Goal: Task Accomplishment & Management: Use online tool/utility

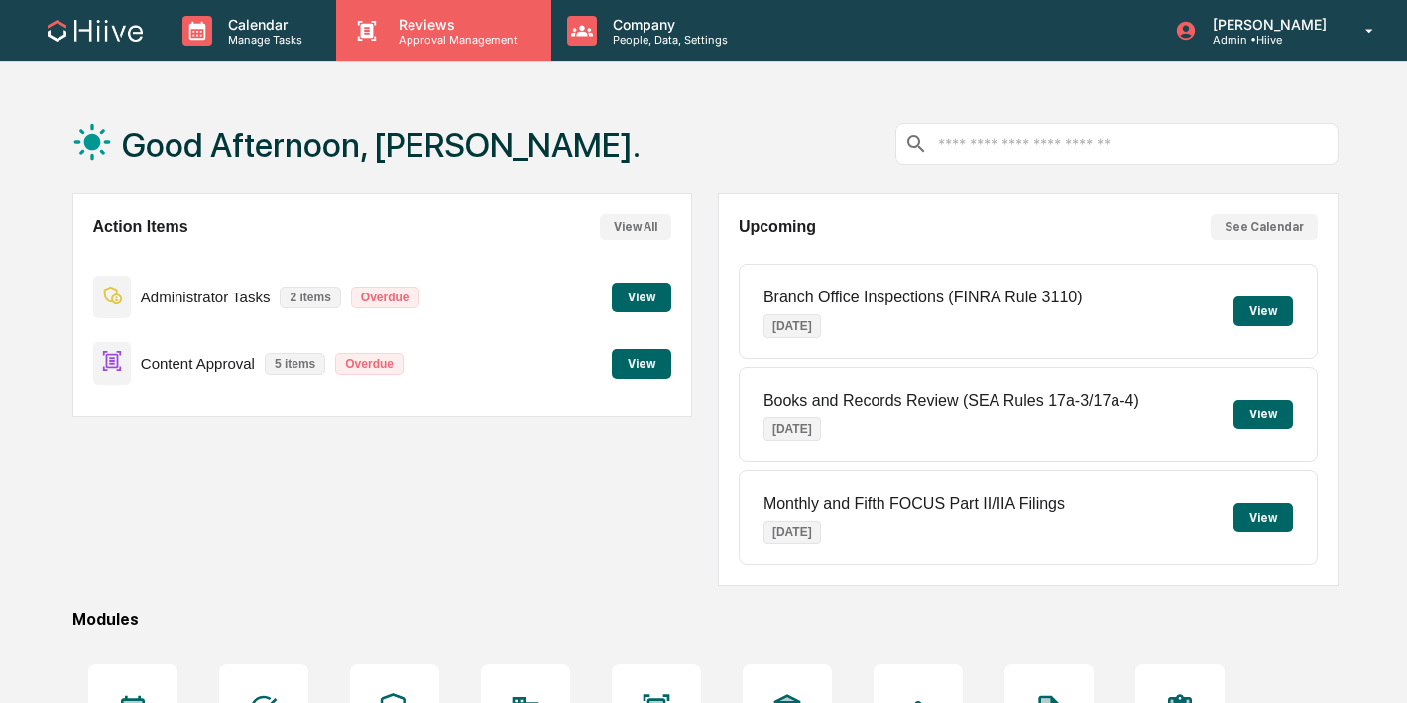
click at [440, 21] on p "Reviews" at bounding box center [455, 24] width 145 height 17
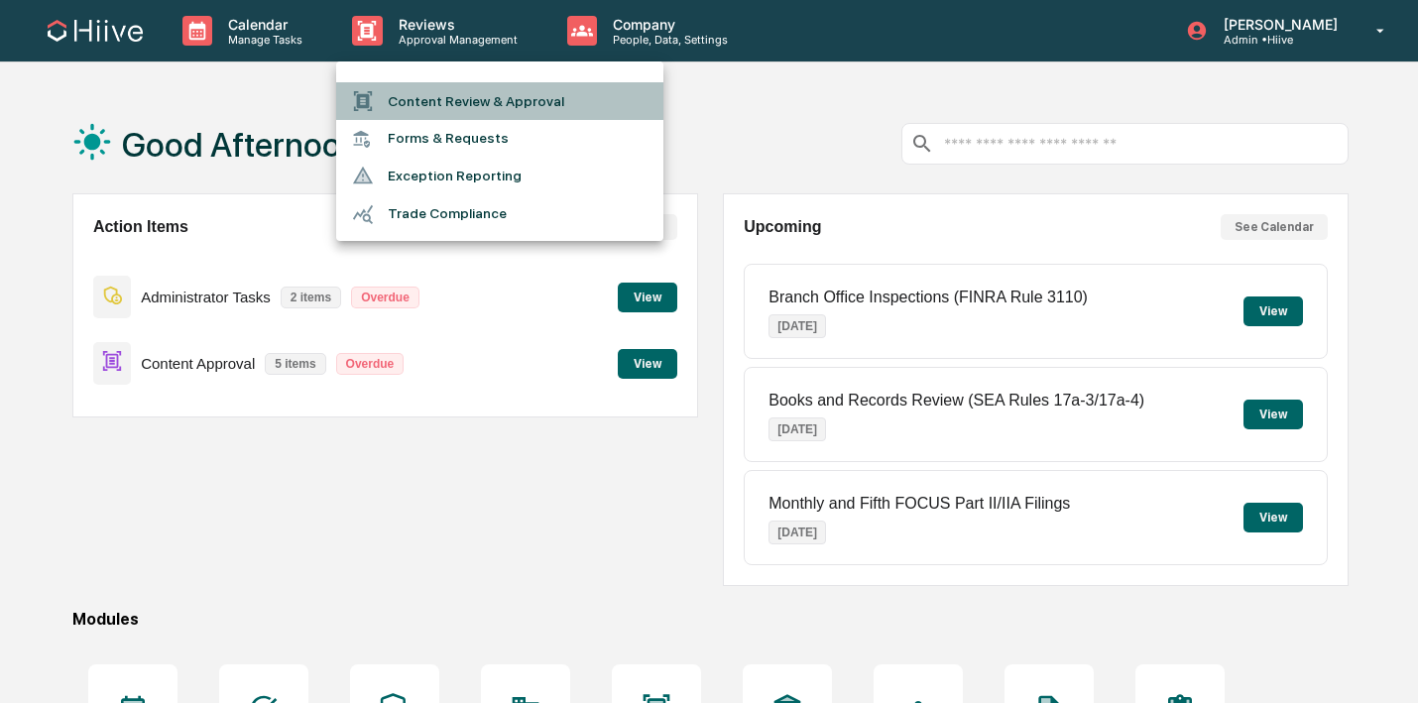
click at [406, 93] on li "Content Review & Approval" at bounding box center [499, 101] width 327 height 38
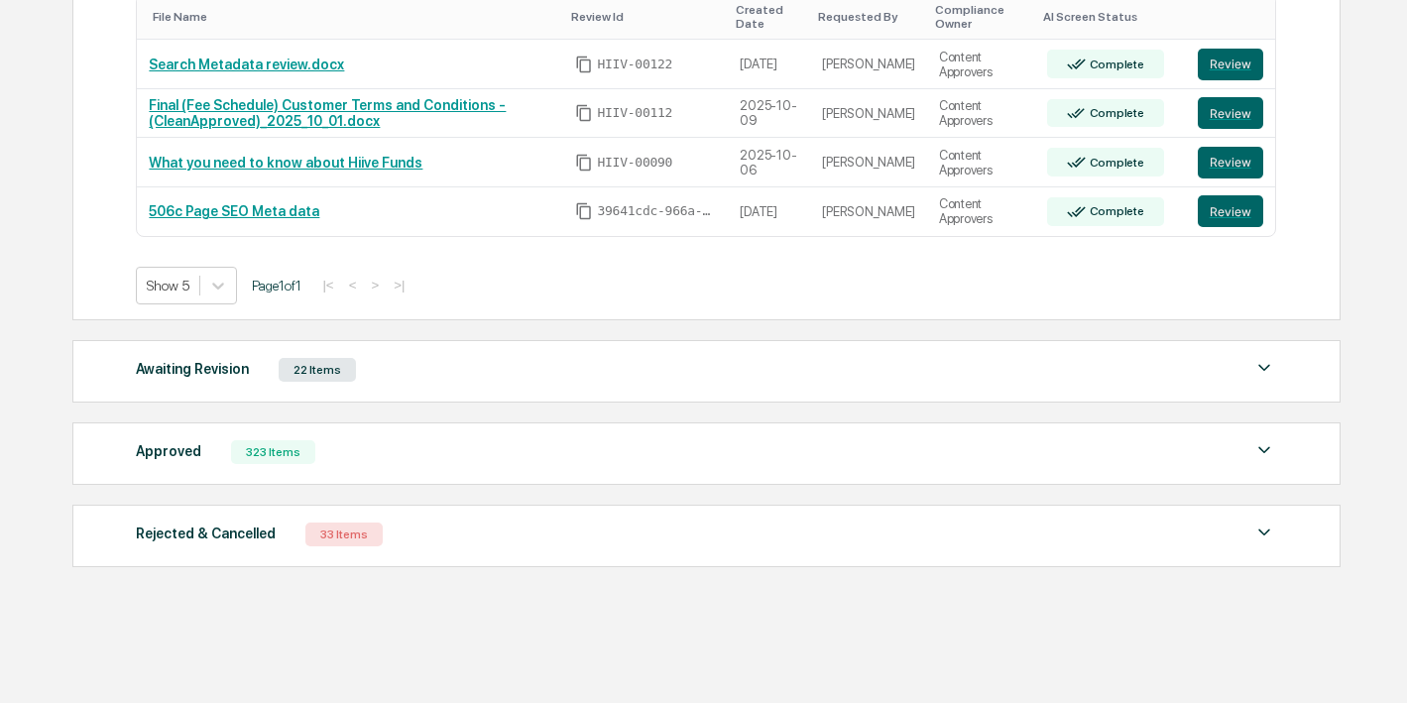
click at [350, 441] on div "Approved 323 Items" at bounding box center [705, 452] width 1139 height 28
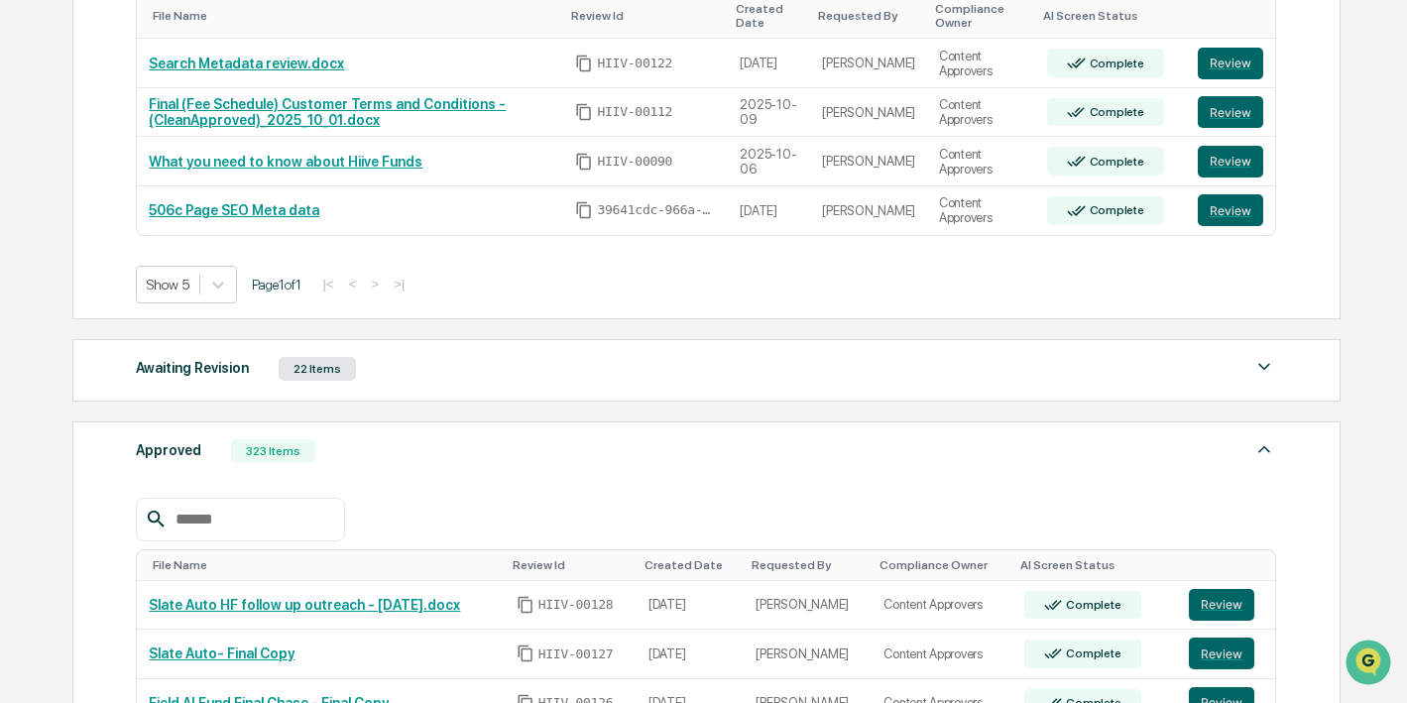
click at [271, 522] on input "text" at bounding box center [252, 520] width 169 height 26
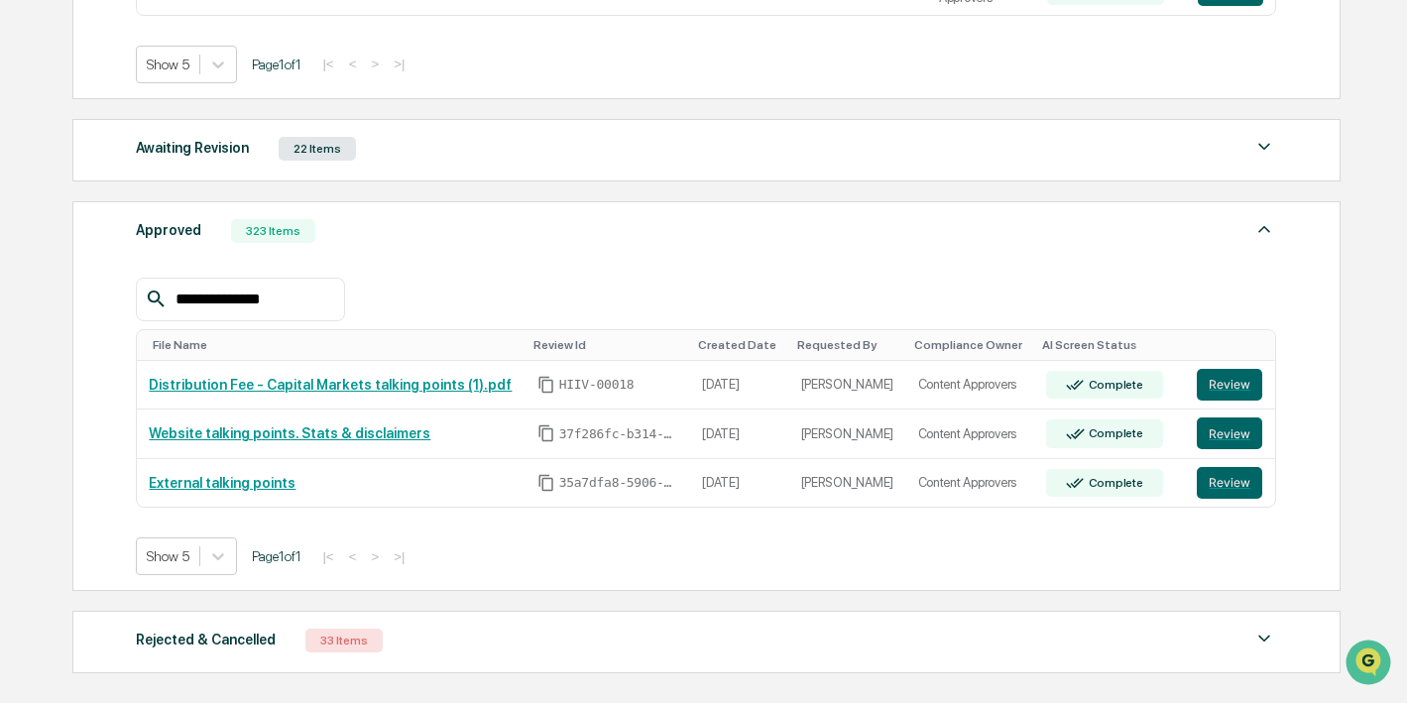
scroll to position [691, 0]
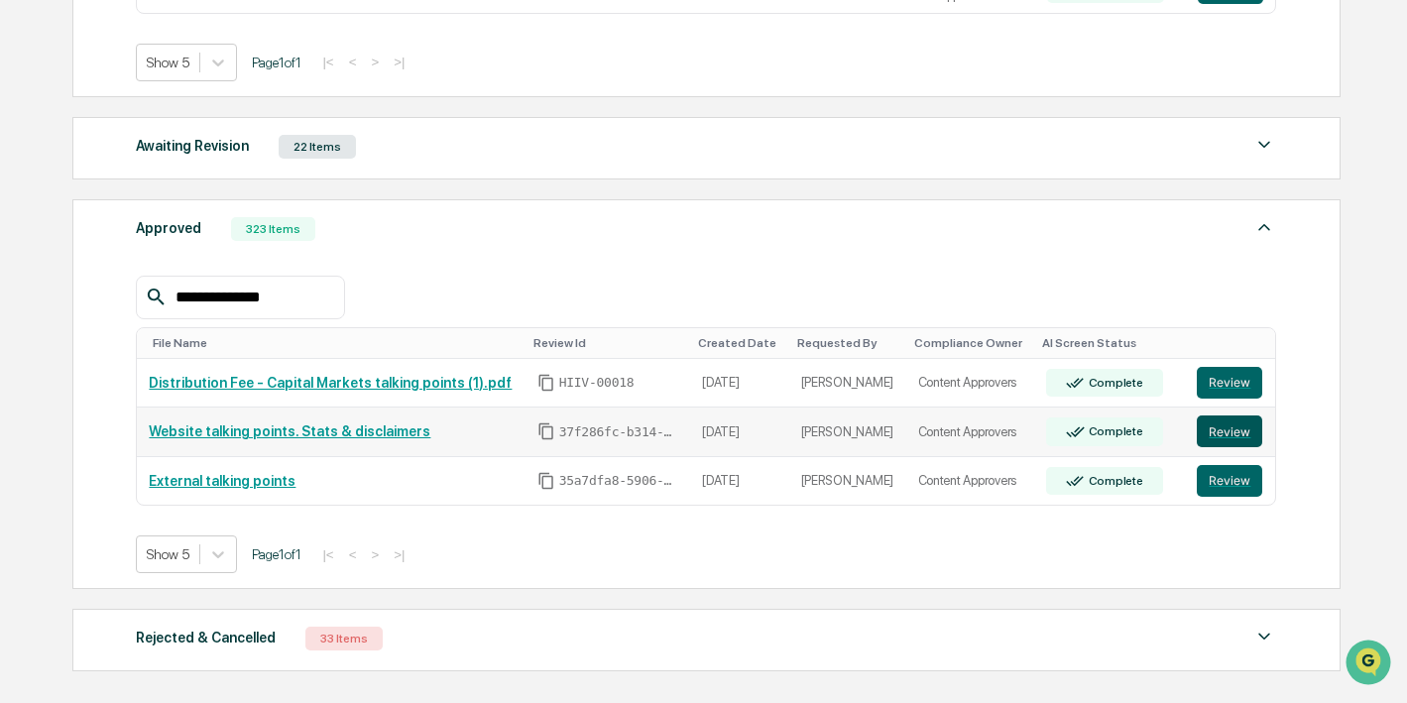
type input "**********"
click at [1224, 434] on button "Review" at bounding box center [1229, 431] width 65 height 32
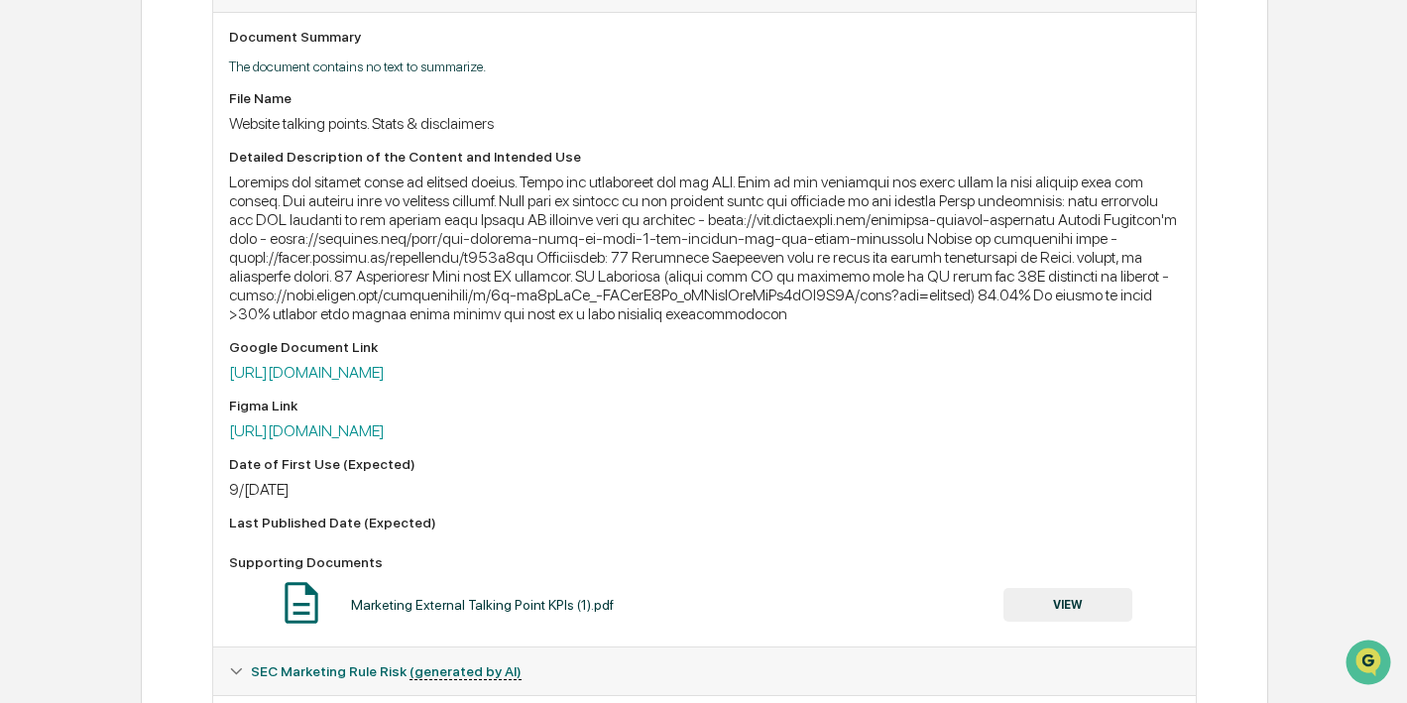
scroll to position [681, 0]
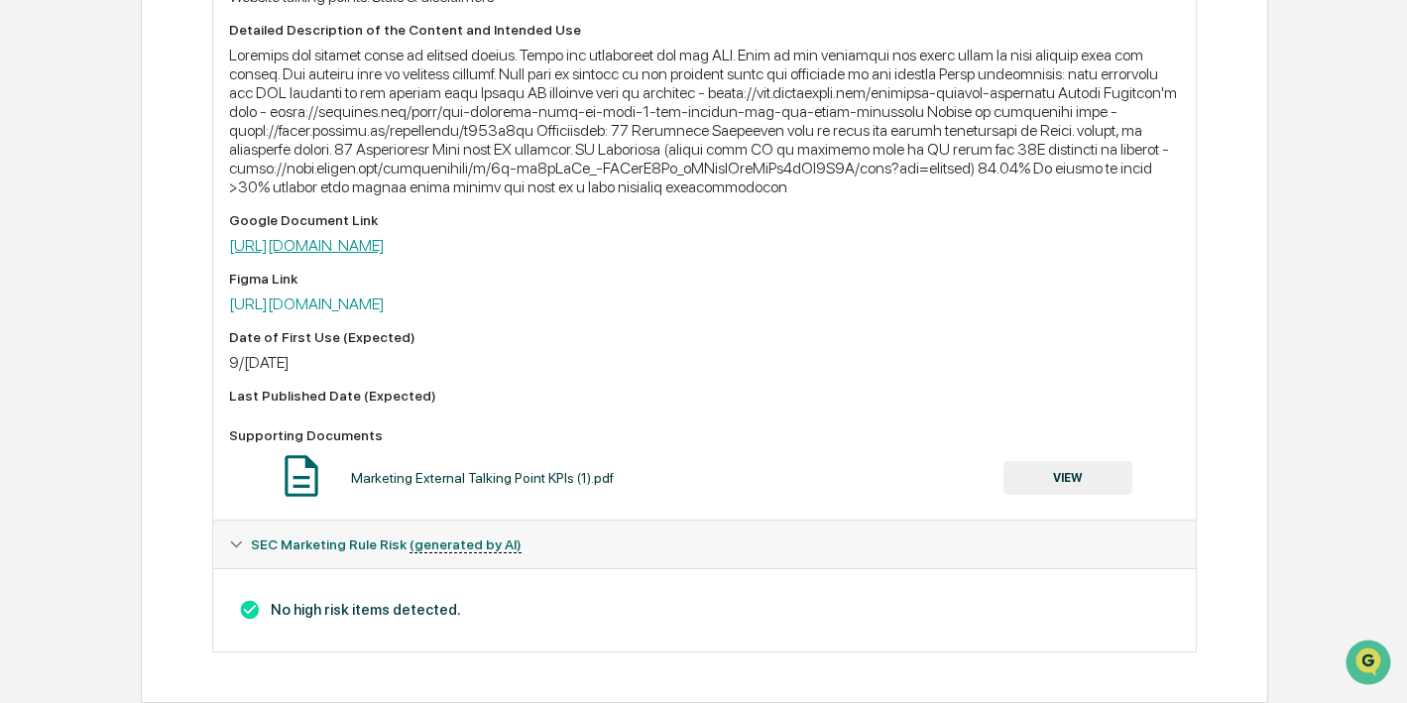
click at [385, 255] on link "[URL][DOMAIN_NAME]" at bounding box center [307, 245] width 156 height 19
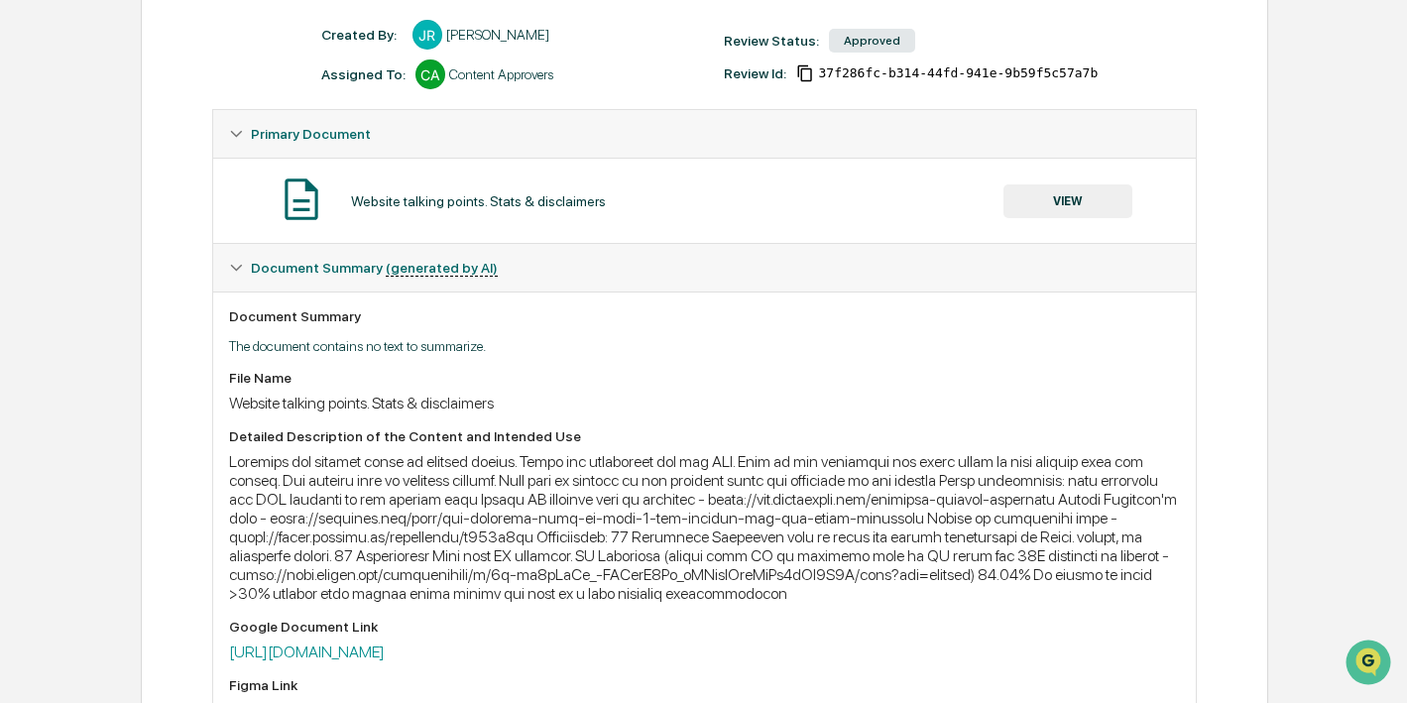
scroll to position [220, 0]
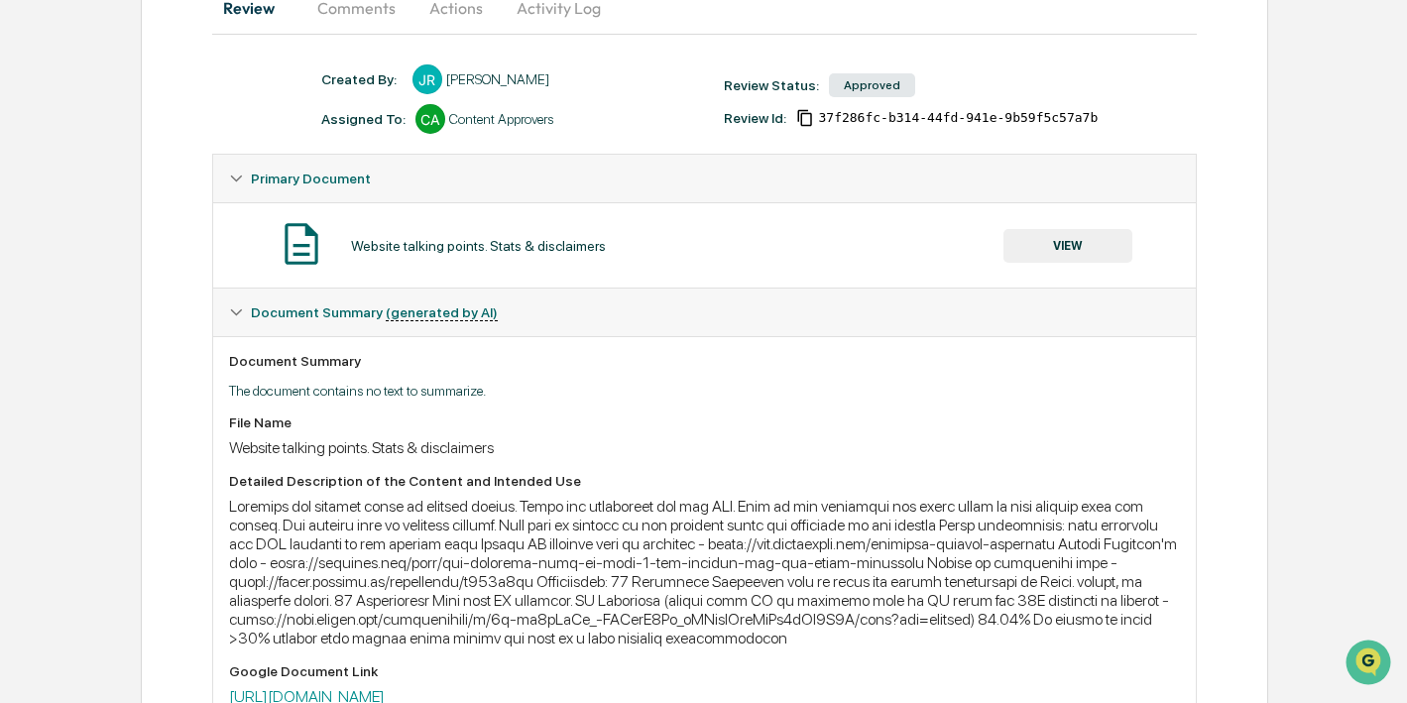
click at [1040, 253] on button "VIEW" at bounding box center [1067, 246] width 129 height 34
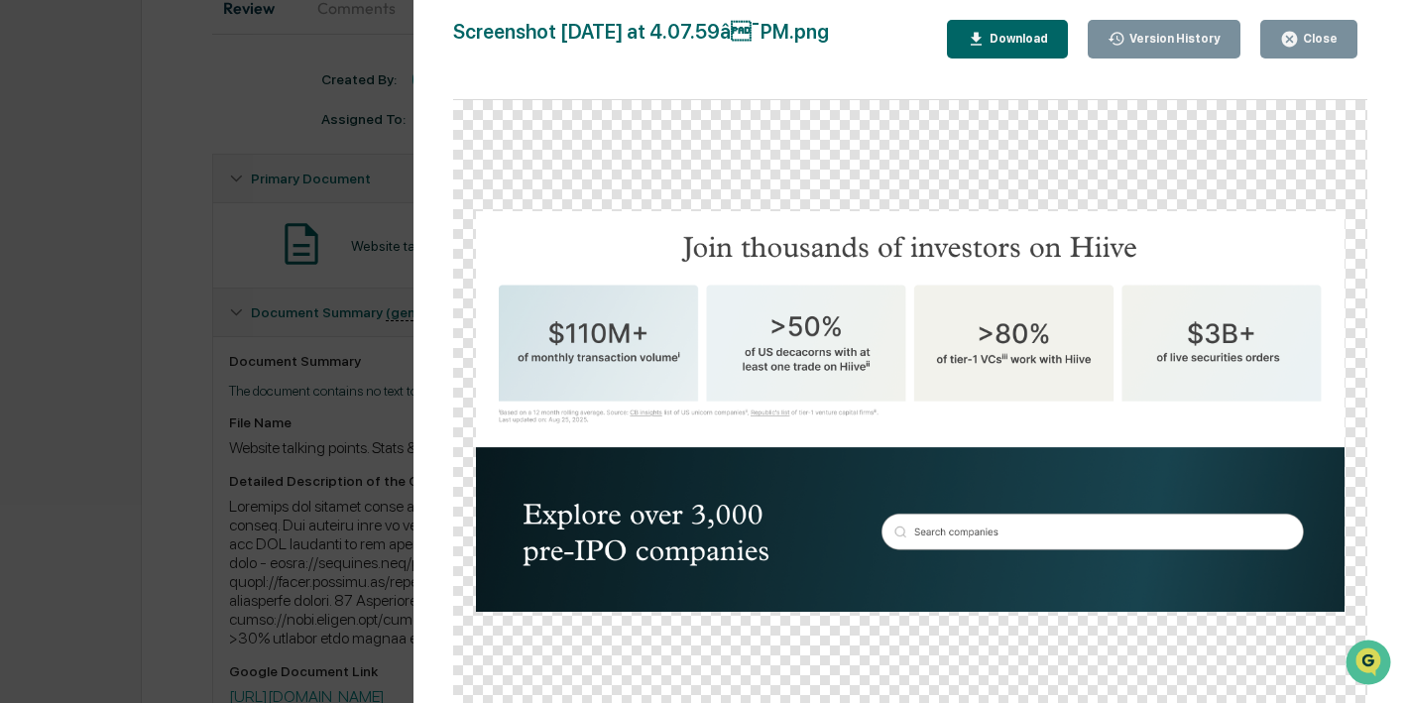
click at [398, 357] on div "Version History 0[DATE]2:42 PM[PERSON_NAME] 0[DATE]1:12 PM[PERSON_NAME] 0[DATE]…" at bounding box center [703, 351] width 1407 height 703
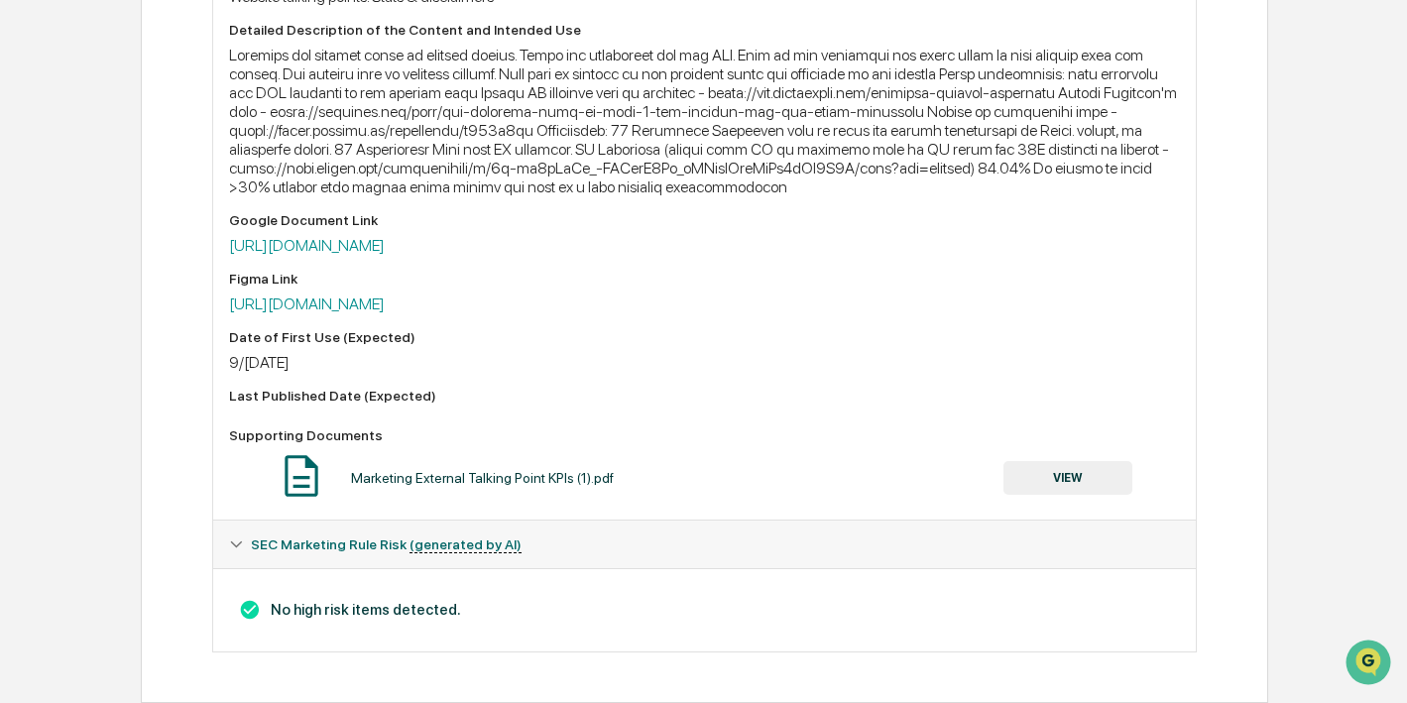
scroll to position [695, 0]
click at [1040, 482] on button "VIEW" at bounding box center [1067, 478] width 129 height 34
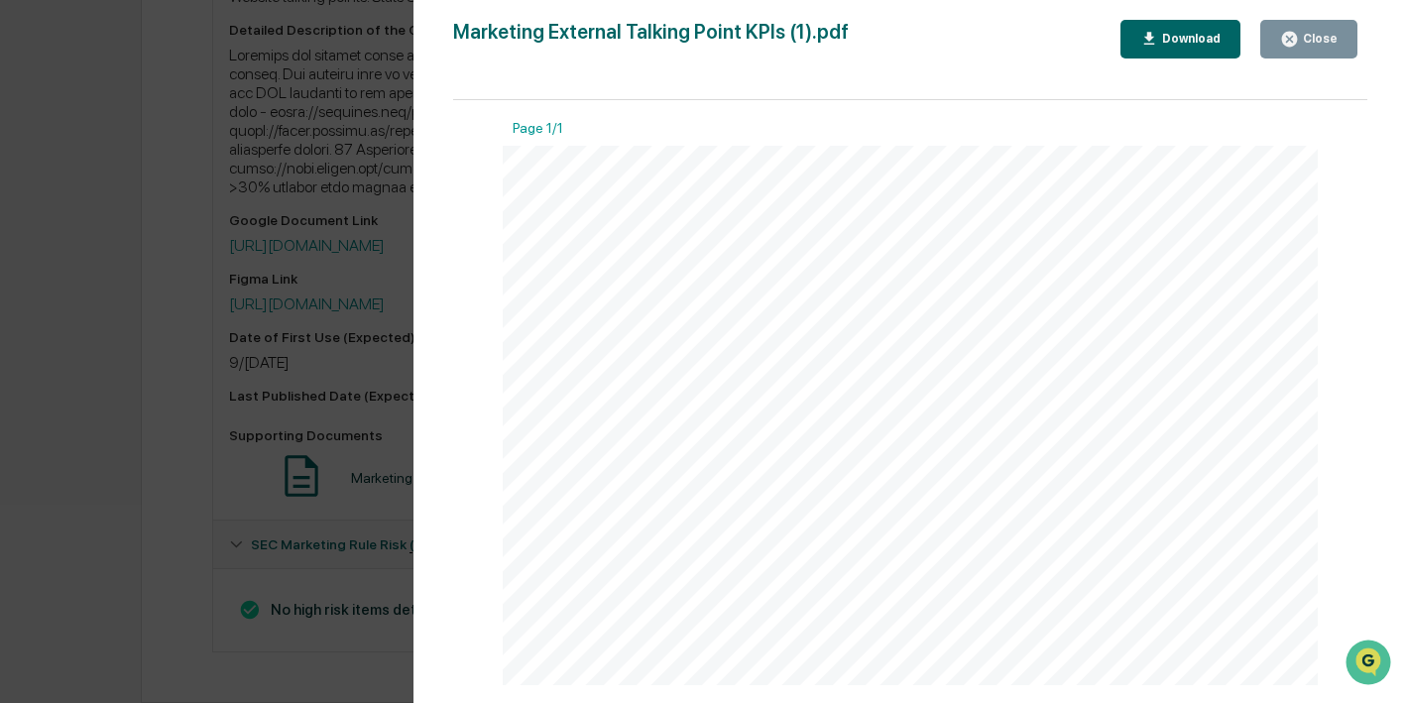
click at [1307, 40] on div "Close" at bounding box center [1318, 39] width 39 height 14
